Goal: Task Accomplishment & Management: Manage account settings

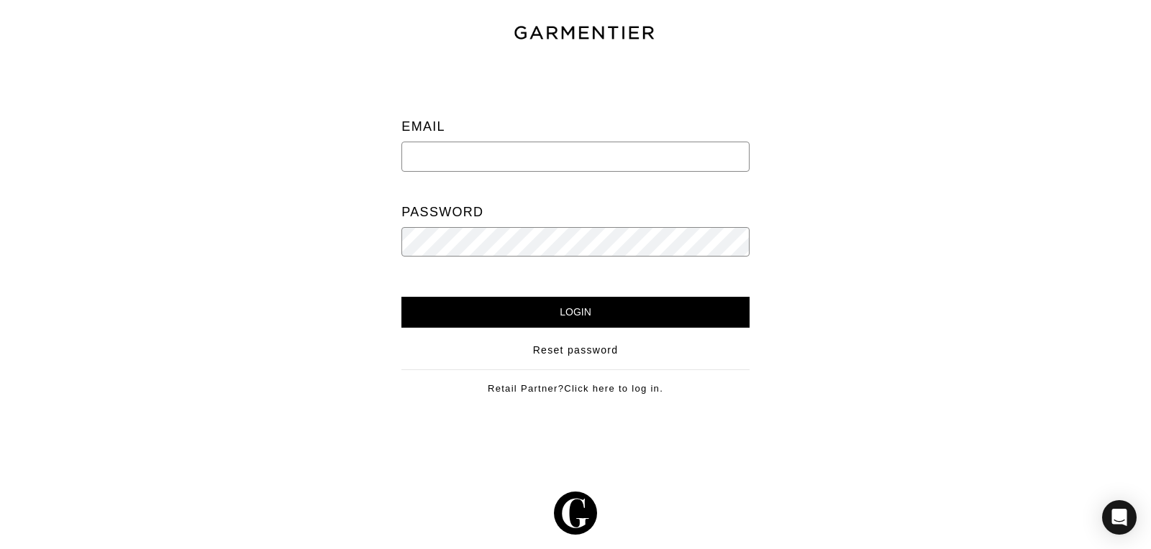
click at [426, 163] on input "email" at bounding box center [574, 157] width 347 height 30
type input "[PERSON_NAME][EMAIL_ADDRESS][DOMAIN_NAME]"
click at [401, 297] on input "Login" at bounding box center [574, 312] width 347 height 31
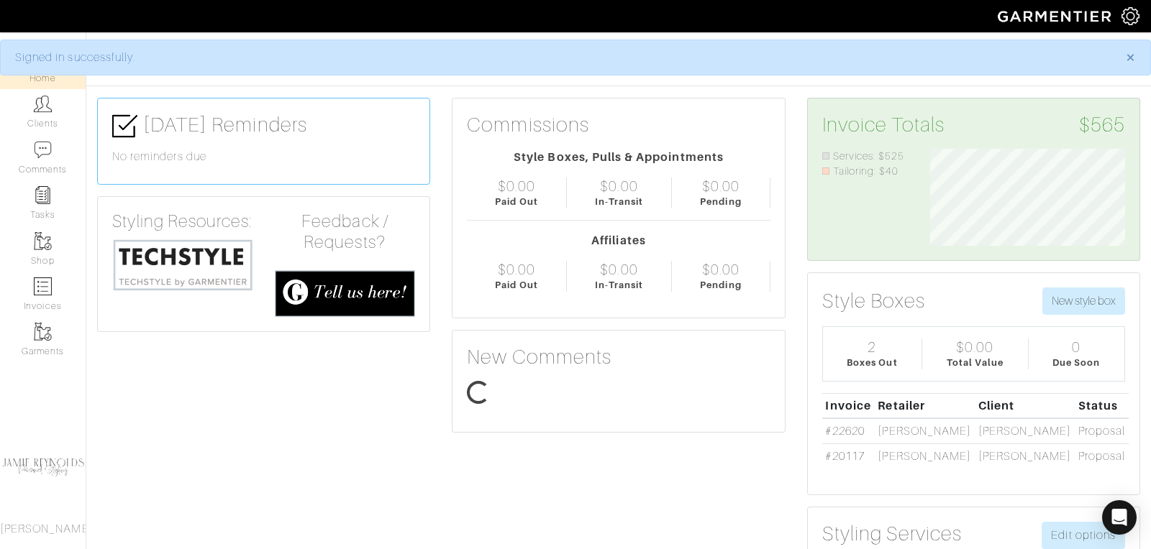
scroll to position [97, 216]
click at [52, 111] on link "Clients" at bounding box center [43, 111] width 86 height 45
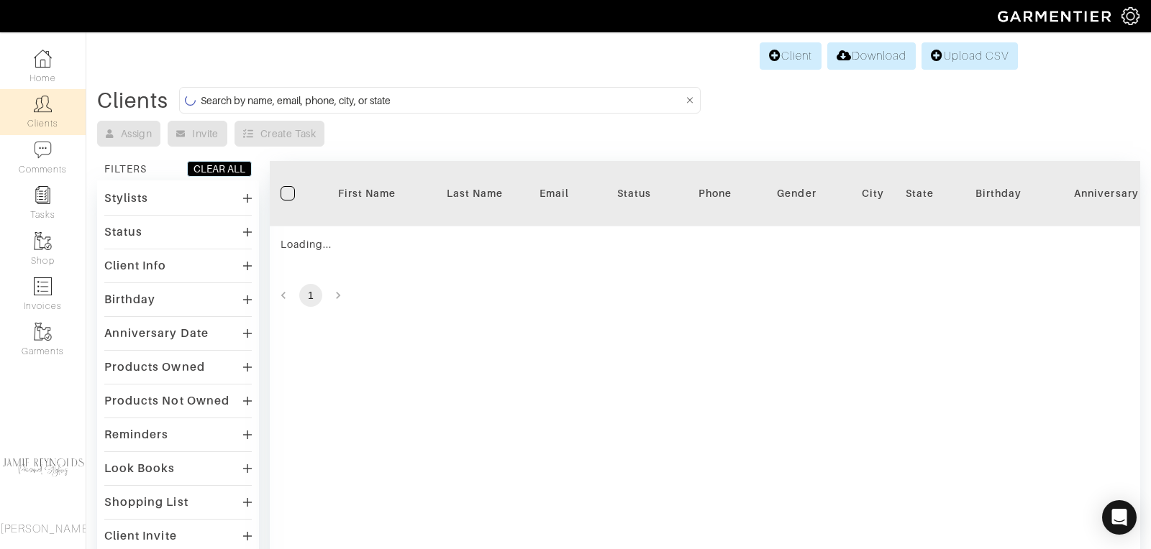
click at [259, 93] on input at bounding box center [442, 100] width 482 height 18
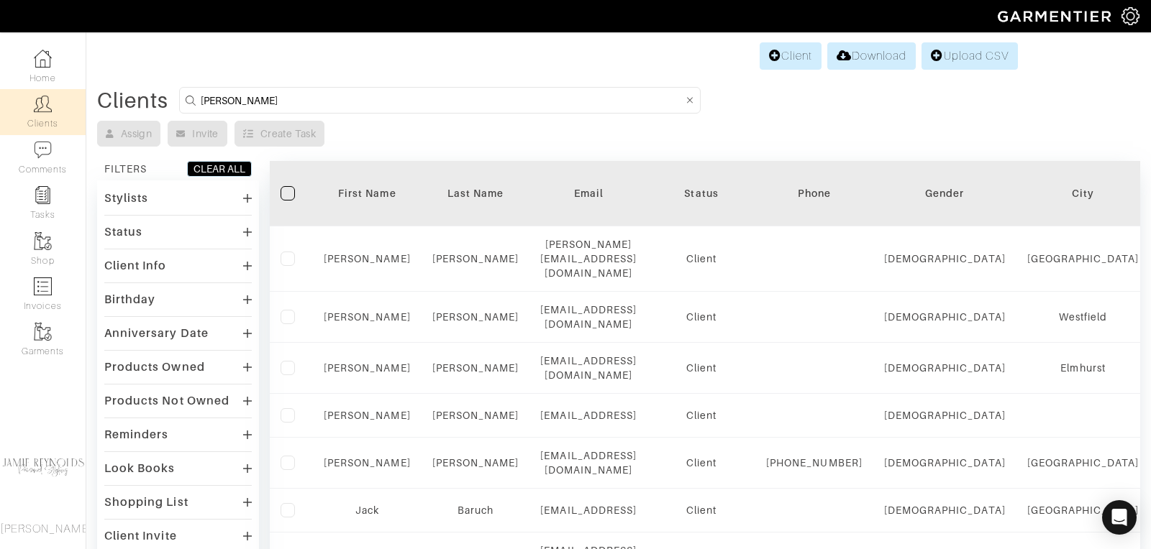
type input "tim mcenery"
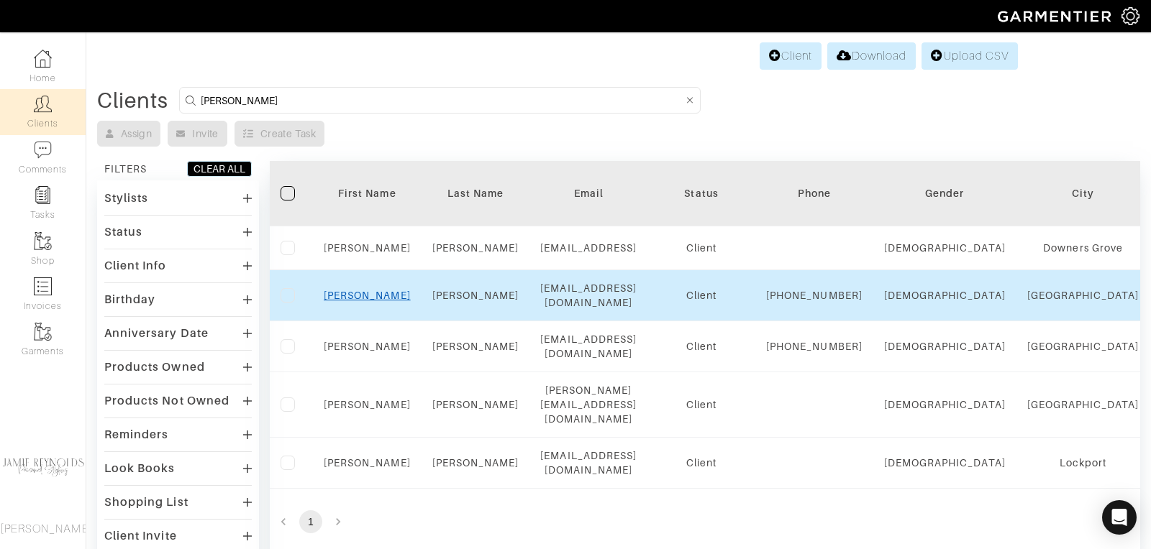
click at [362, 301] on link "Tim" at bounding box center [367, 296] width 87 height 12
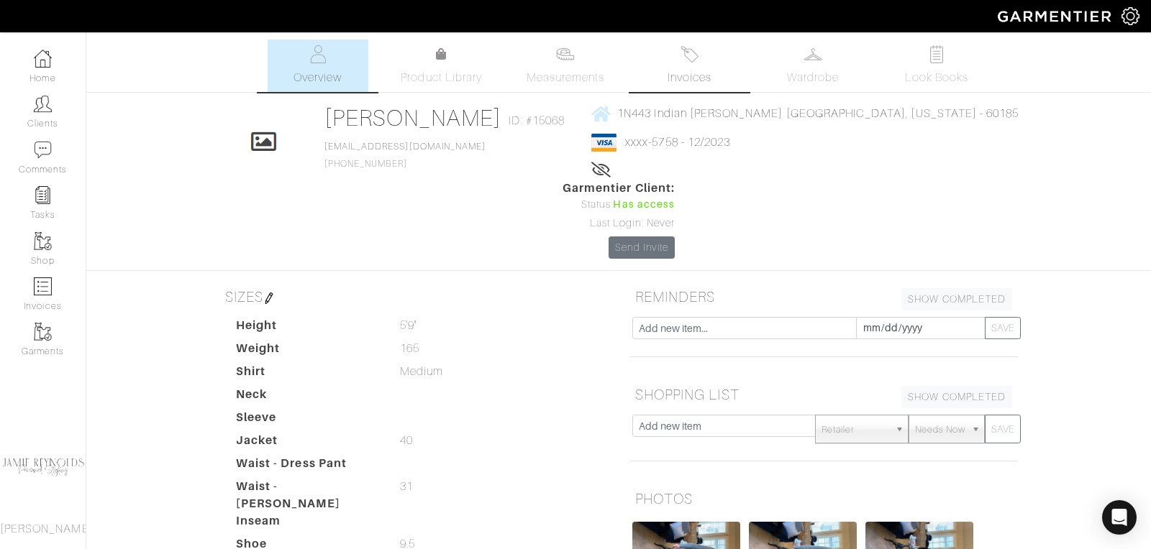
click at [697, 63] on link "Invoices" at bounding box center [689, 66] width 101 height 52
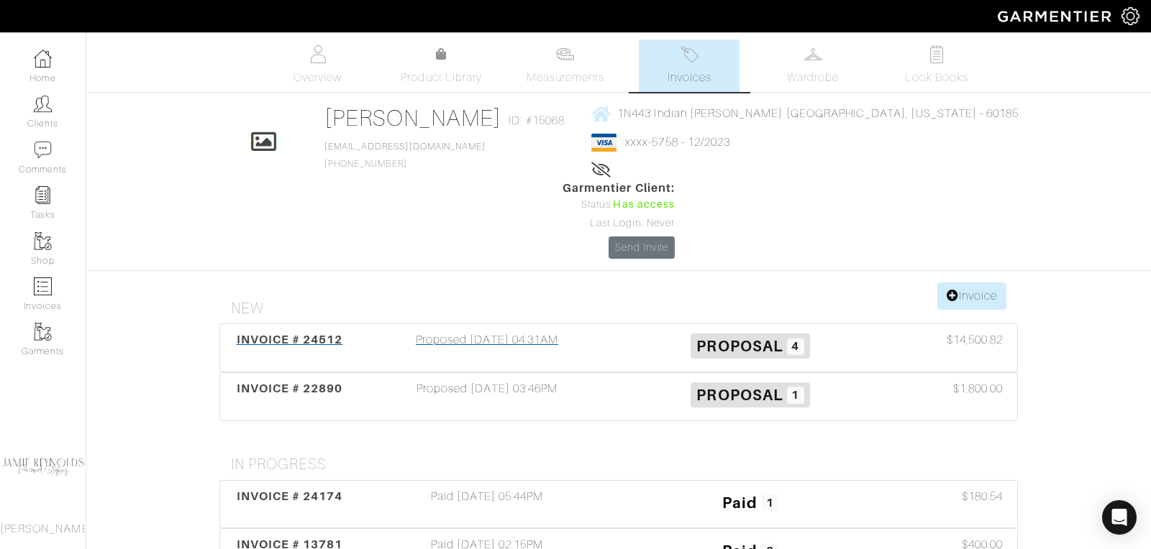
click at [332, 333] on span "INVOICE # 24512" at bounding box center [290, 340] width 106 height 14
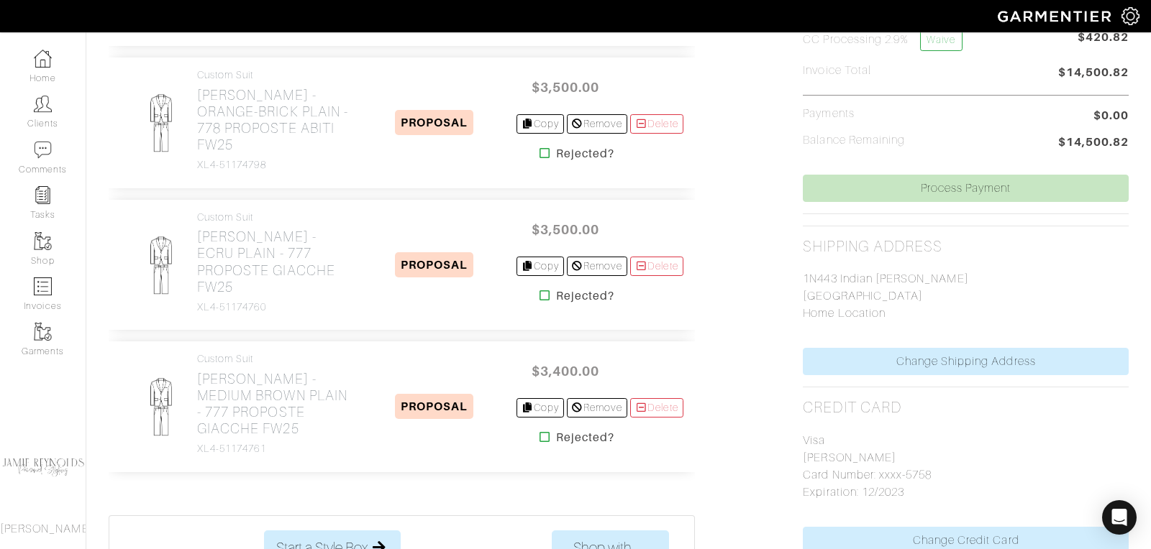
scroll to position [513, 0]
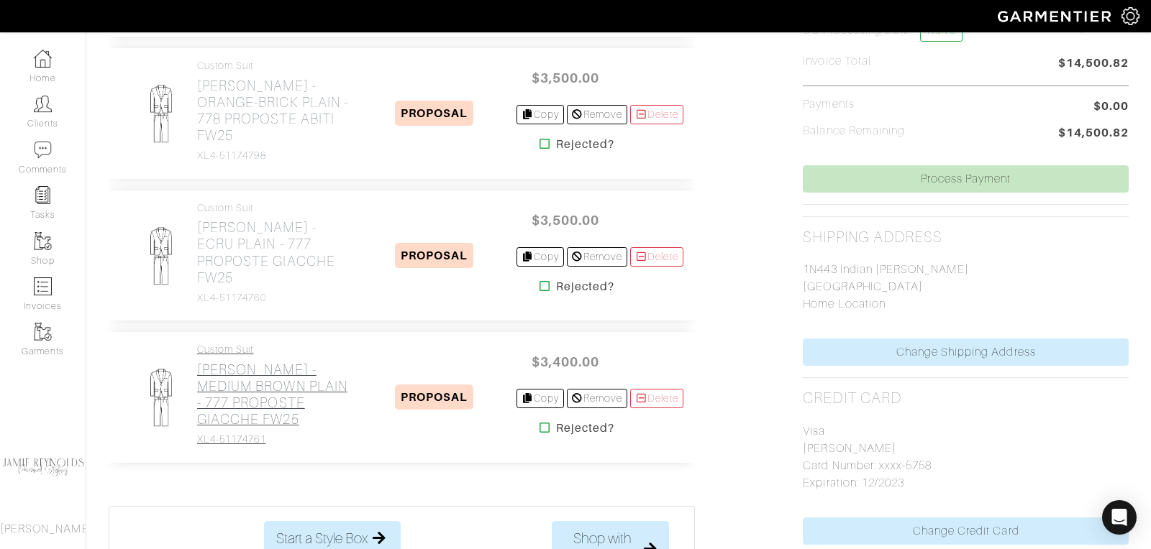
click at [293, 362] on h2 "[PERSON_NAME] - MEDIUM BROWN PLAIN - 777 PROPOSTE GIACCHE FW25" at bounding box center [275, 395] width 156 height 66
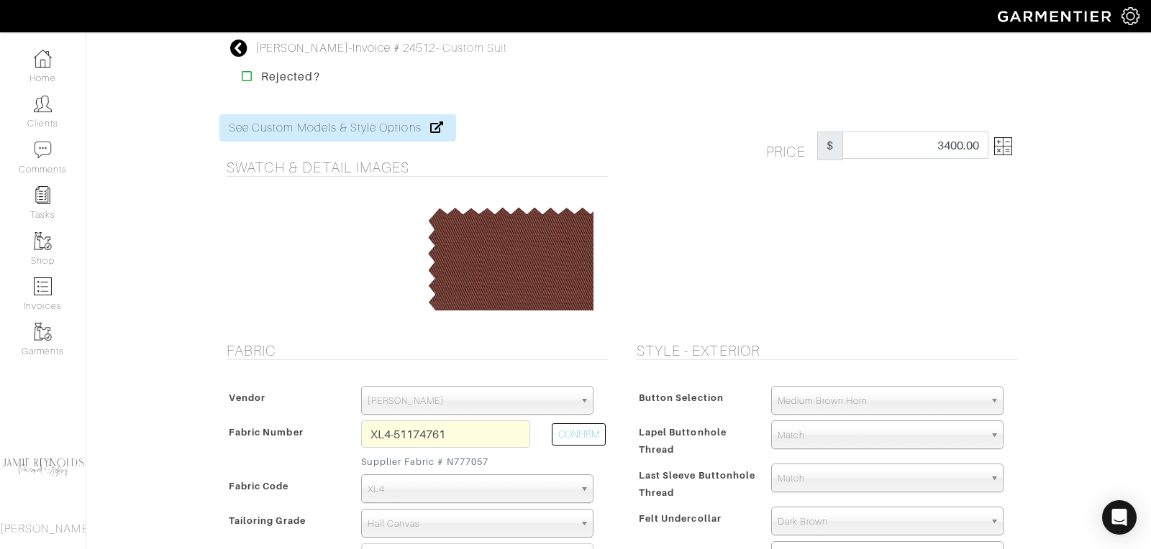
click at [238, 47] on icon at bounding box center [239, 48] width 18 height 17
